Goal: Communication & Community: Connect with others

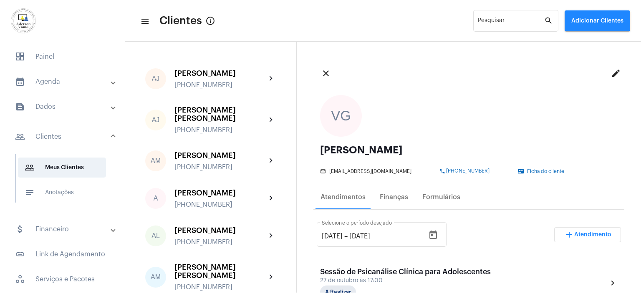
scroll to position [209, 0]
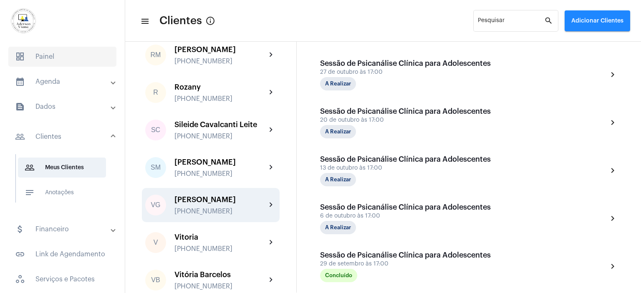
click at [52, 55] on span "dashboard Painel" at bounding box center [62, 57] width 108 height 20
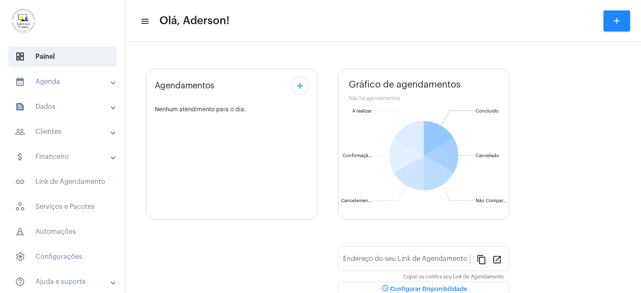
type input "[URL][DOMAIN_NAME][PERSON_NAME]"
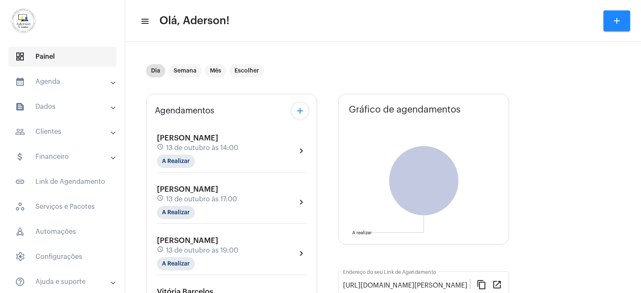
click at [40, 55] on span "dashboard Painel" at bounding box center [62, 57] width 108 height 20
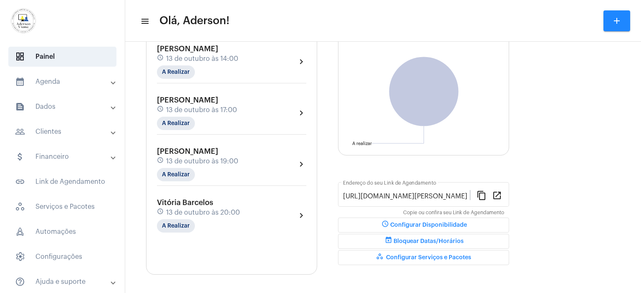
scroll to position [90, 0]
click at [184, 106] on span "13 de outubro às 17:00" at bounding box center [201, 110] width 71 height 8
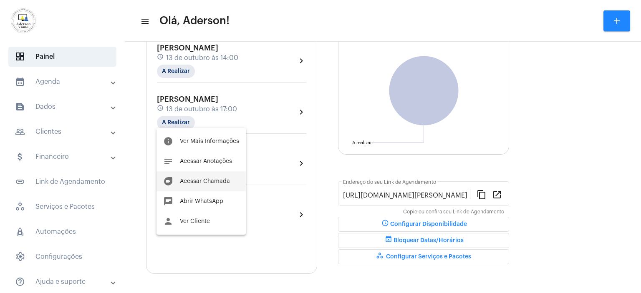
click at [215, 184] on span "Acessar Chamada" at bounding box center [205, 181] width 50 height 6
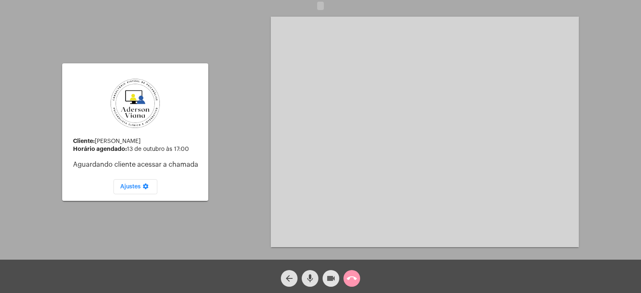
click at [333, 279] on mat-icon "videocam" at bounding box center [331, 279] width 10 height 10
click at [333, 279] on mat-icon "videocam_off" at bounding box center [331, 279] width 10 height 10
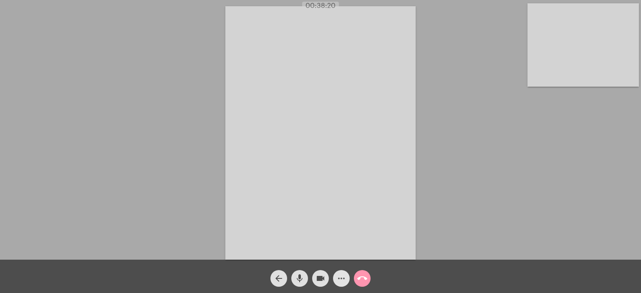
click at [340, 278] on mat-icon "more_horiz" at bounding box center [341, 279] width 10 height 10
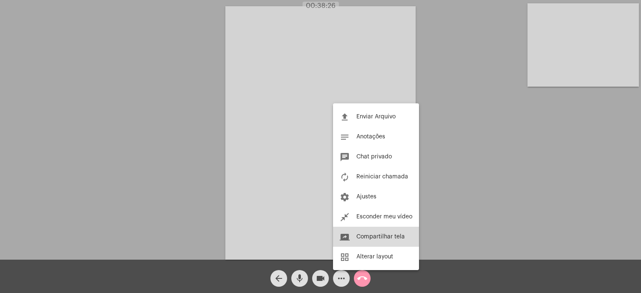
click at [372, 237] on span "Compartilhar tela" at bounding box center [380, 237] width 48 height 6
